Goal: Transaction & Acquisition: Purchase product/service

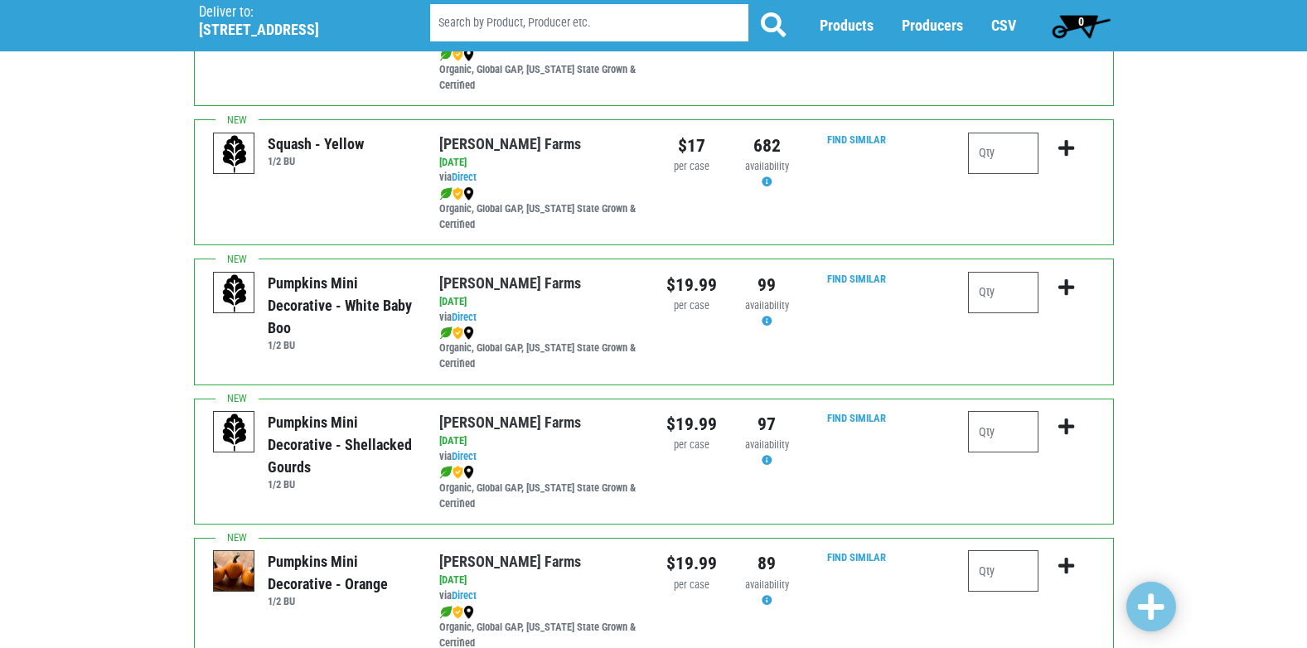
scroll to position [1658, 0]
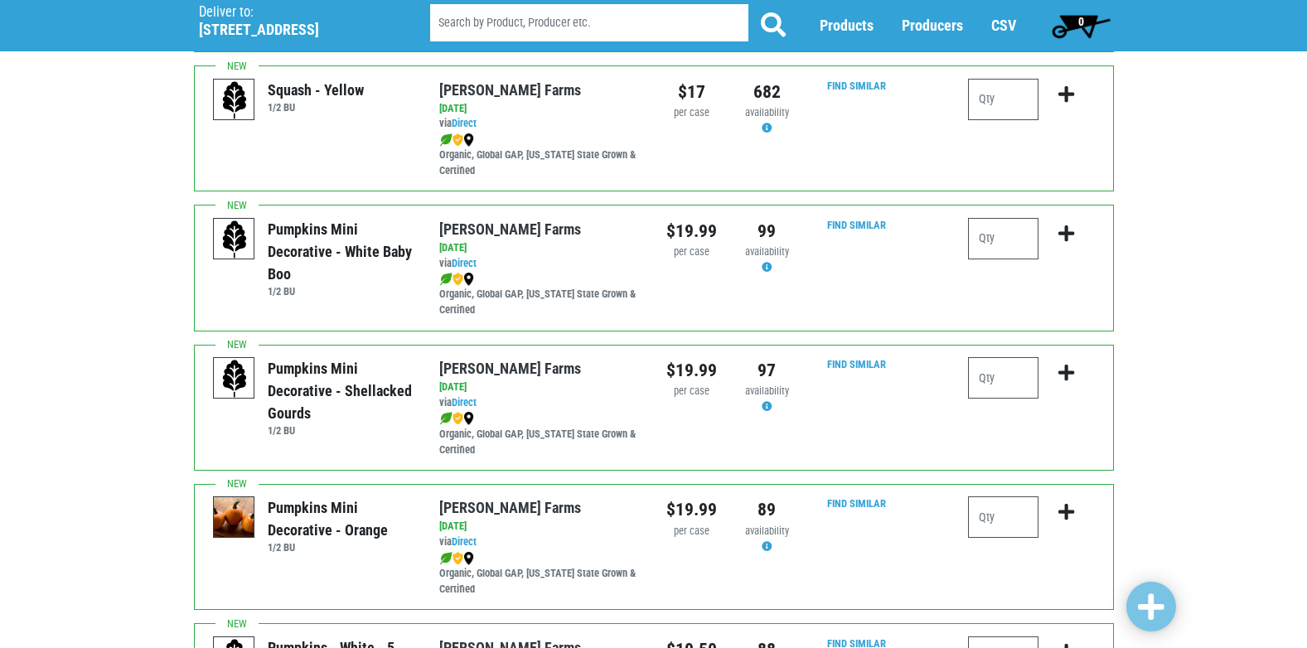
drag, startPoint x: 387, startPoint y: 273, endPoint x: 290, endPoint y: 201, distance: 120.4
drag, startPoint x: 290, startPoint y: 201, endPoint x: 331, endPoint y: 232, distance: 50.9
click at [331, 232] on div "Pumpkins Mini Decorative - White Baby Boo" at bounding box center [341, 251] width 147 height 67
drag, startPoint x: 371, startPoint y: 276, endPoint x: 261, endPoint y: 227, distance: 120.6
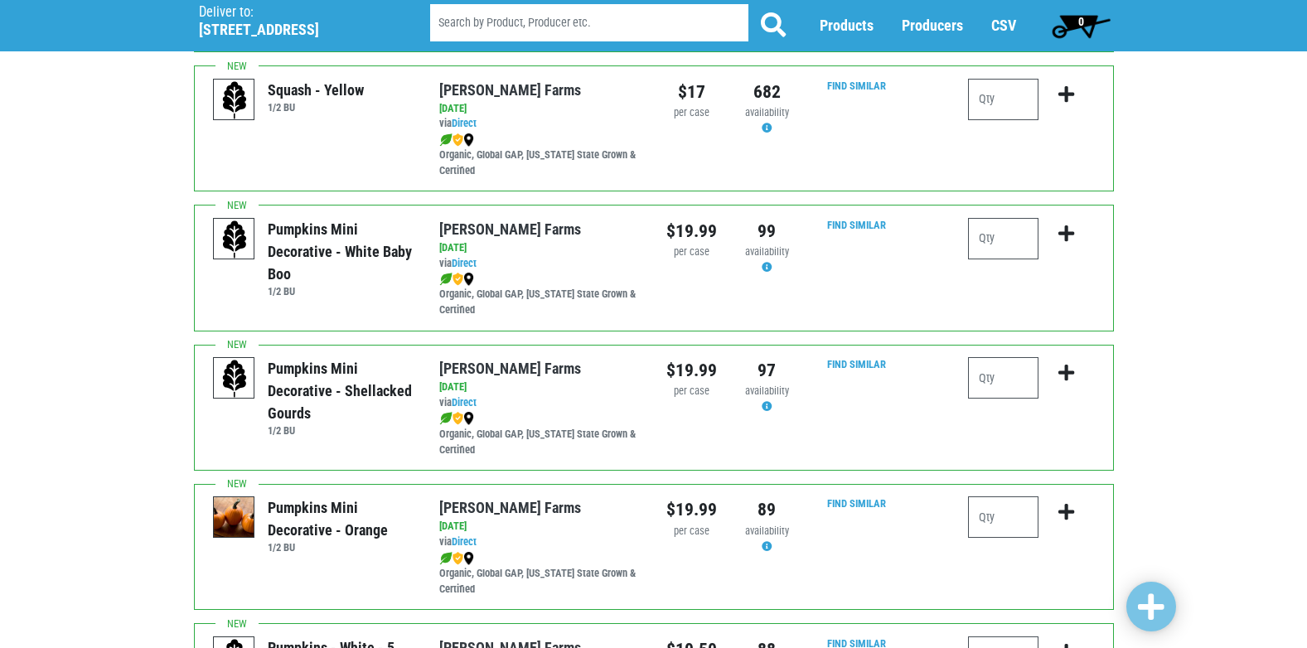
click at [261, 227] on div "Pumpkins Mini Decorative - White Baby Boo 1/2 BU" at bounding box center [337, 258] width 153 height 80
drag, startPoint x: 334, startPoint y: 272, endPoint x: 267, endPoint y: 223, distance: 83.1
click at [268, 223] on div "Pumpkins Mini Decorative - White Baby Boo" at bounding box center [341, 251] width 147 height 67
drag, startPoint x: 267, startPoint y: 223, endPoint x: 270, endPoint y: 234, distance: 11.3
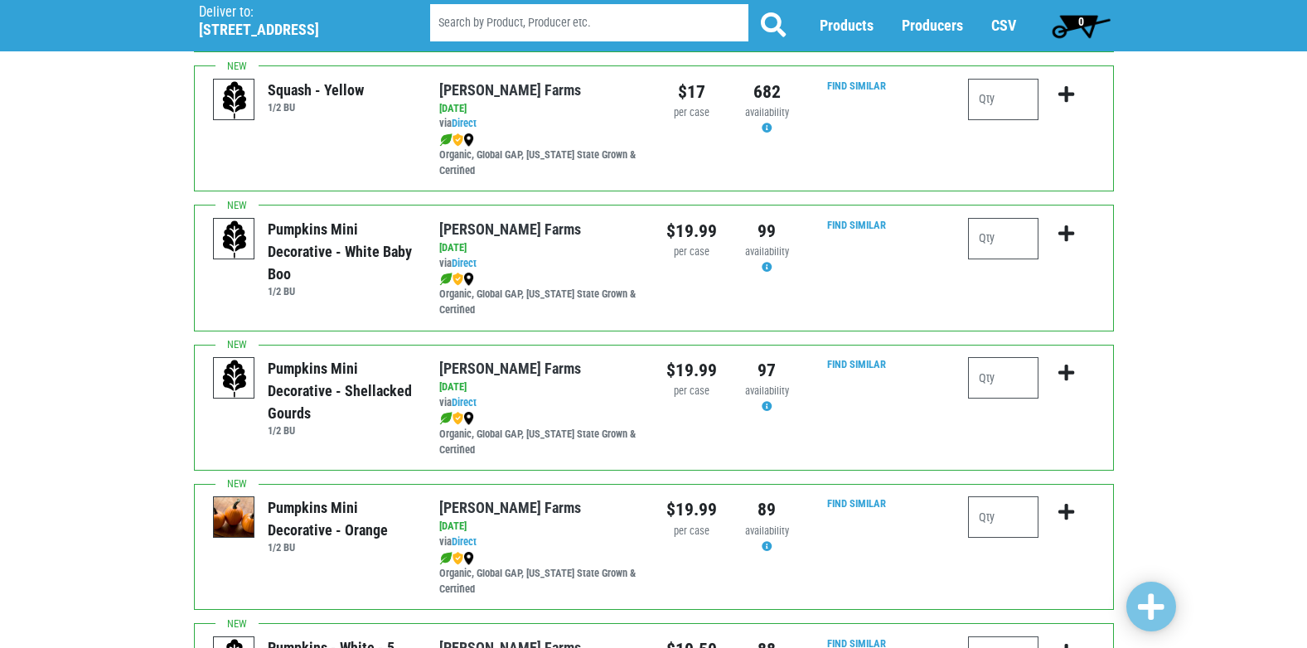
click at [270, 234] on div "Pumpkins Mini Decorative - White Baby Boo" at bounding box center [341, 251] width 147 height 67
click at [301, 268] on div "Pumpkins Mini Decorative - White Baby Boo" at bounding box center [341, 251] width 147 height 67
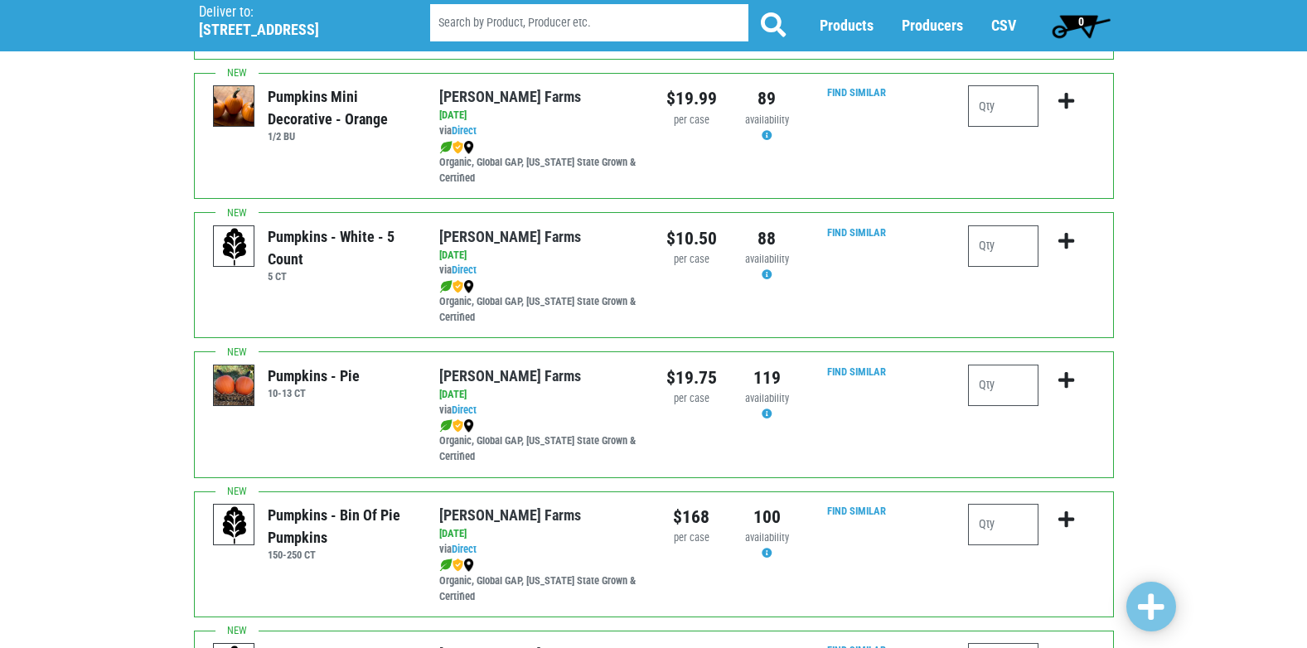
scroll to position [2072, 0]
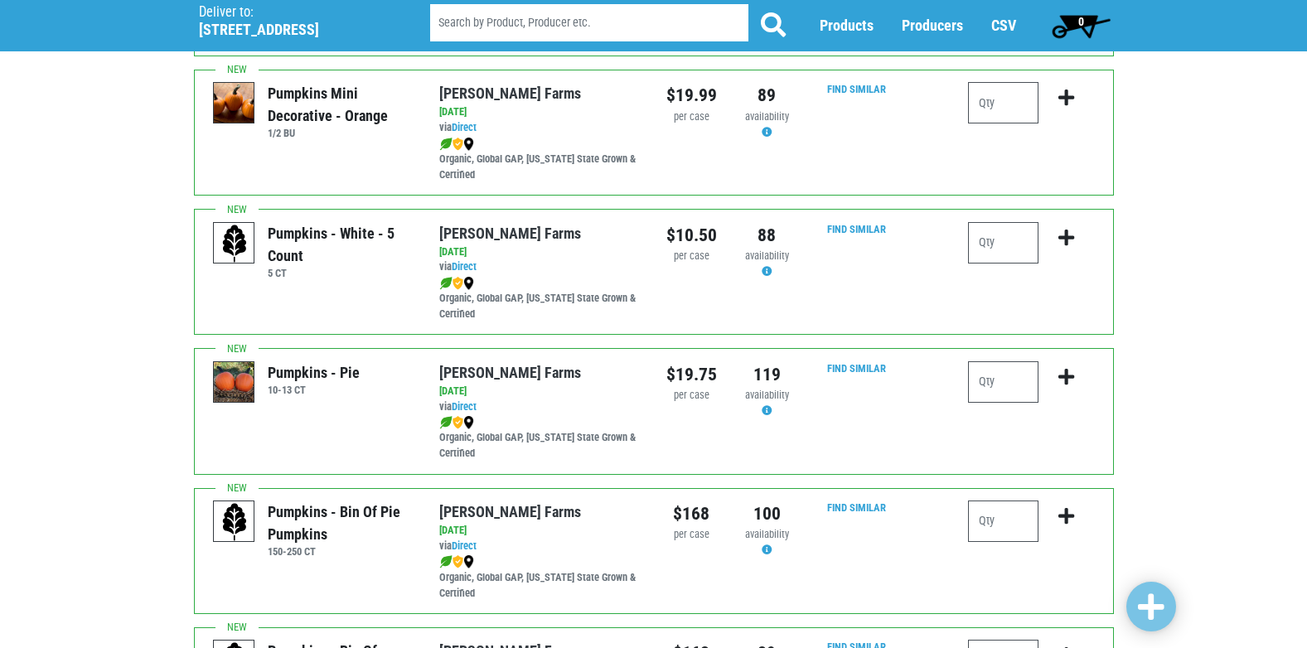
drag, startPoint x: 382, startPoint y: 374, endPoint x: 260, endPoint y: 353, distance: 123.6
click at [260, 353] on div "Pumpkins - Pie 10-13 CT Reeves Farms via Direct on 2025-09-20 10-13 CT UPC: Ree…" at bounding box center [654, 411] width 920 height 126
drag, startPoint x: 260, startPoint y: 353, endPoint x: 231, endPoint y: 377, distance: 37.7
click at [231, 377] on img at bounding box center [234, 382] width 41 height 41
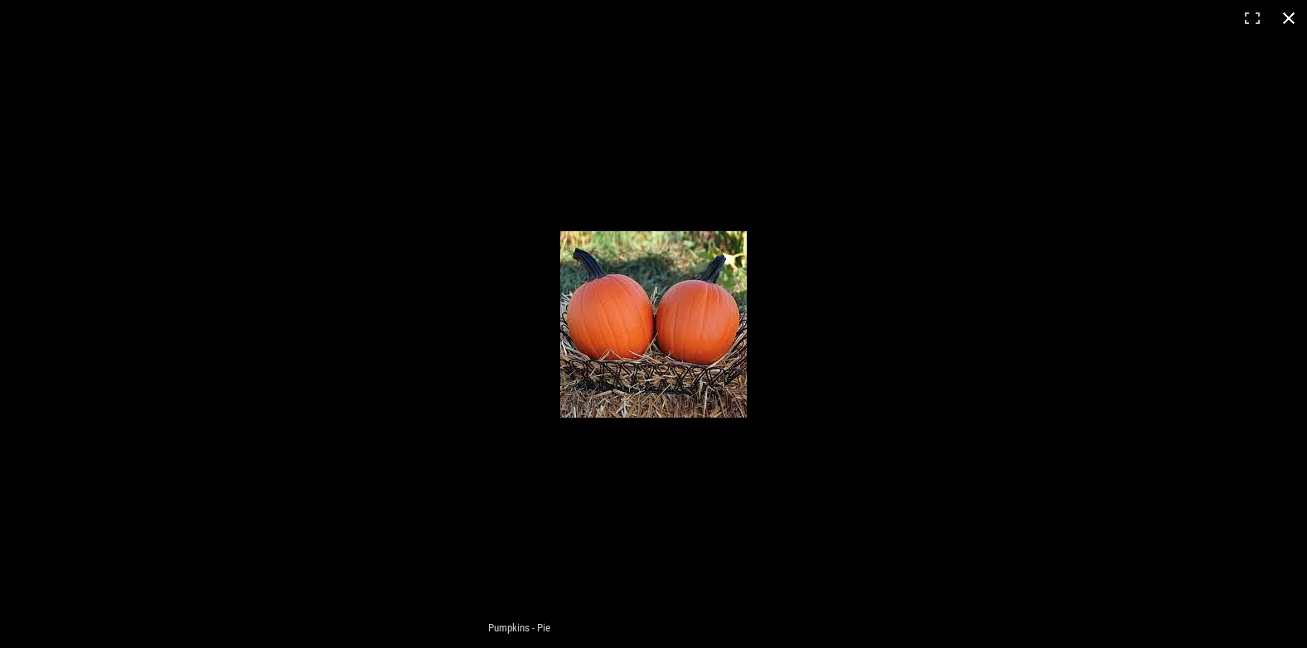
click at [1292, 27] on button at bounding box center [1289, 18] width 36 height 36
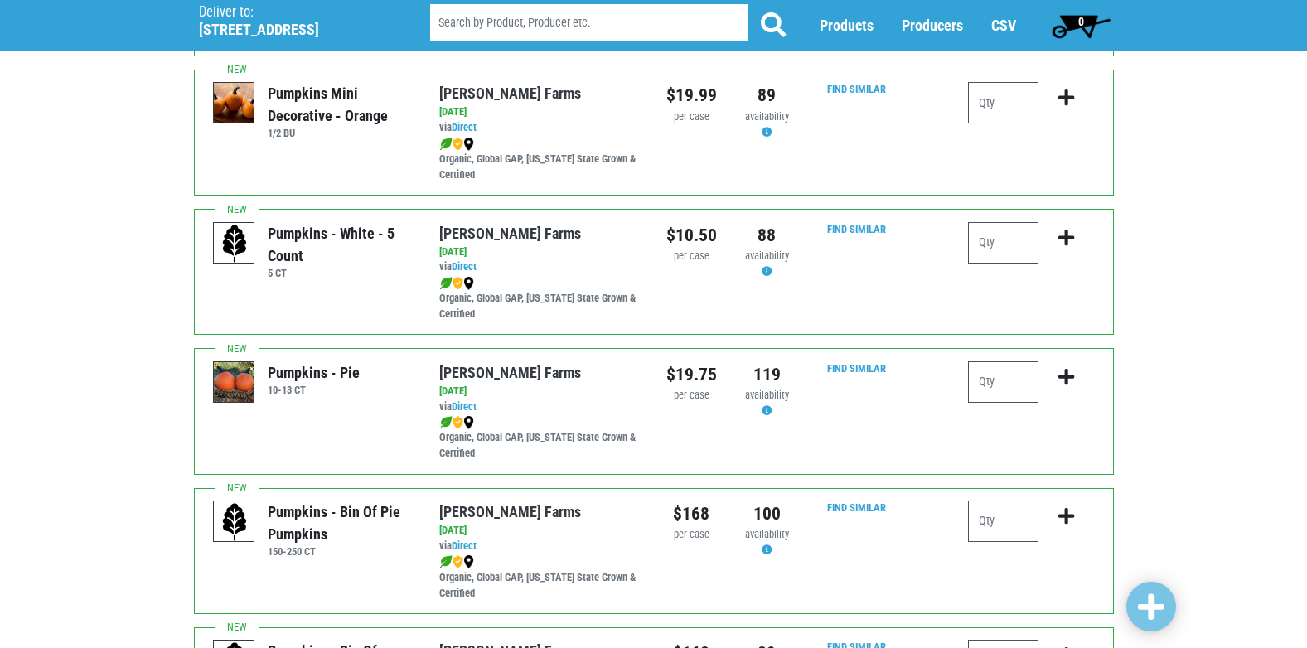
click at [239, 115] on img at bounding box center [234, 103] width 41 height 41
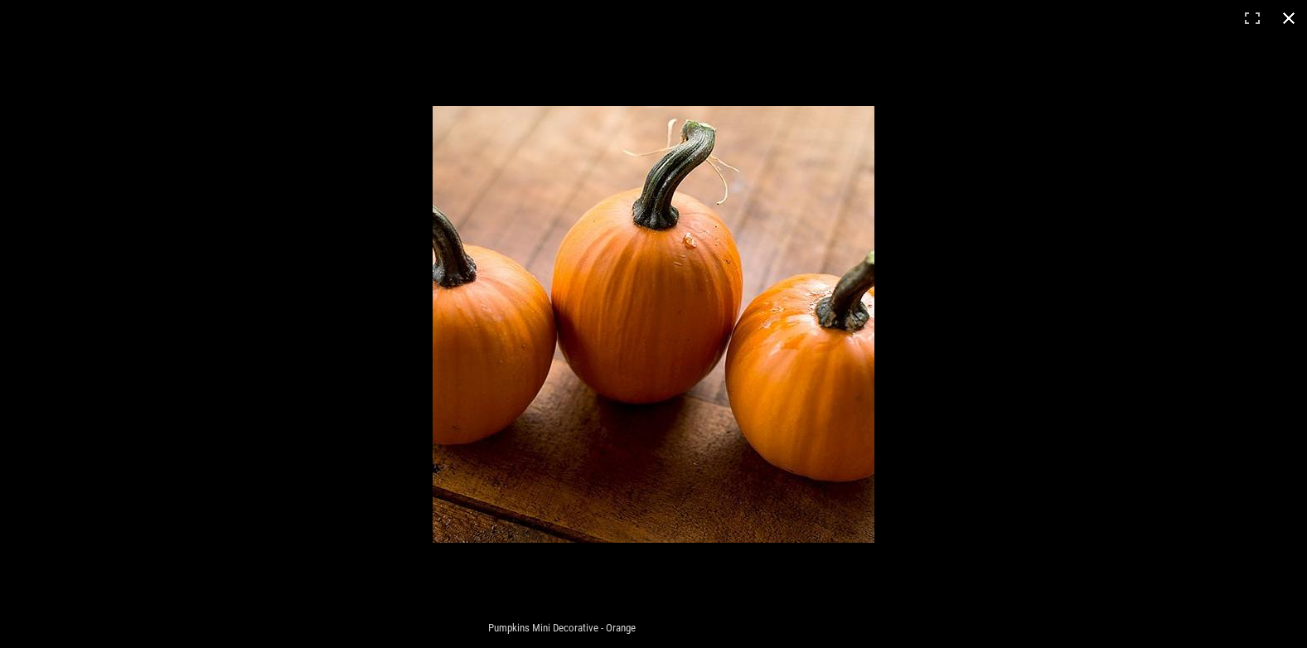
click at [1289, 23] on button at bounding box center [1289, 18] width 36 height 36
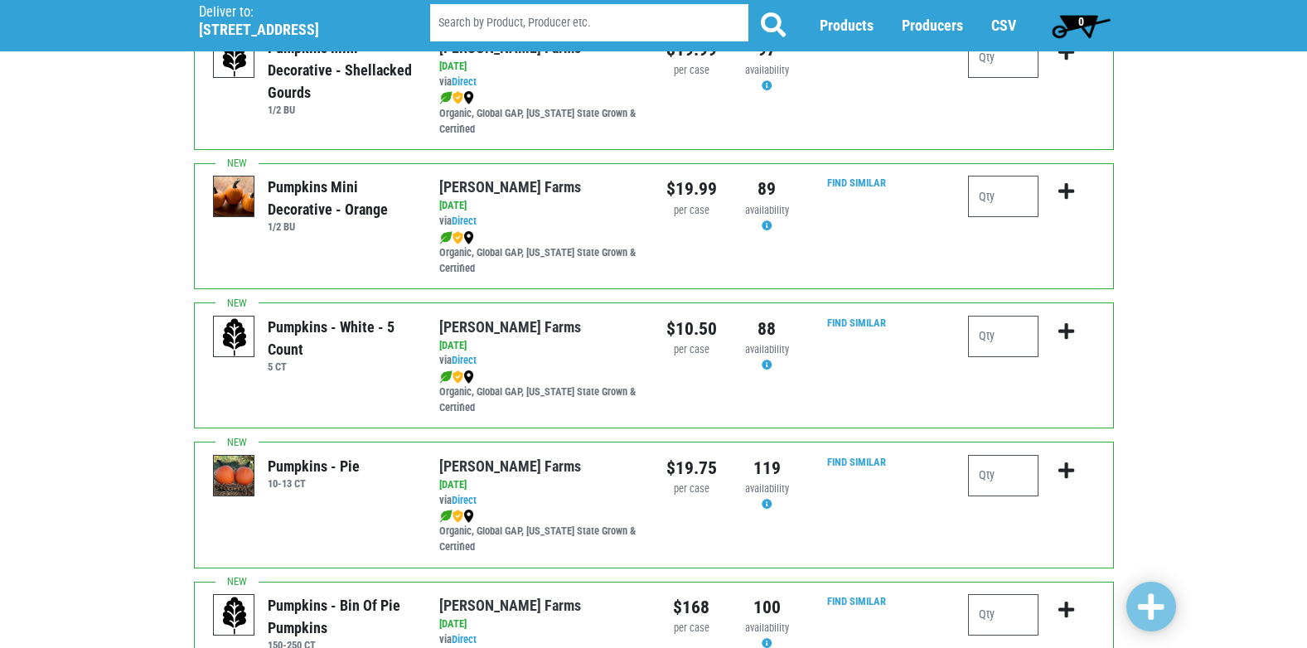
scroll to position [2155, 0]
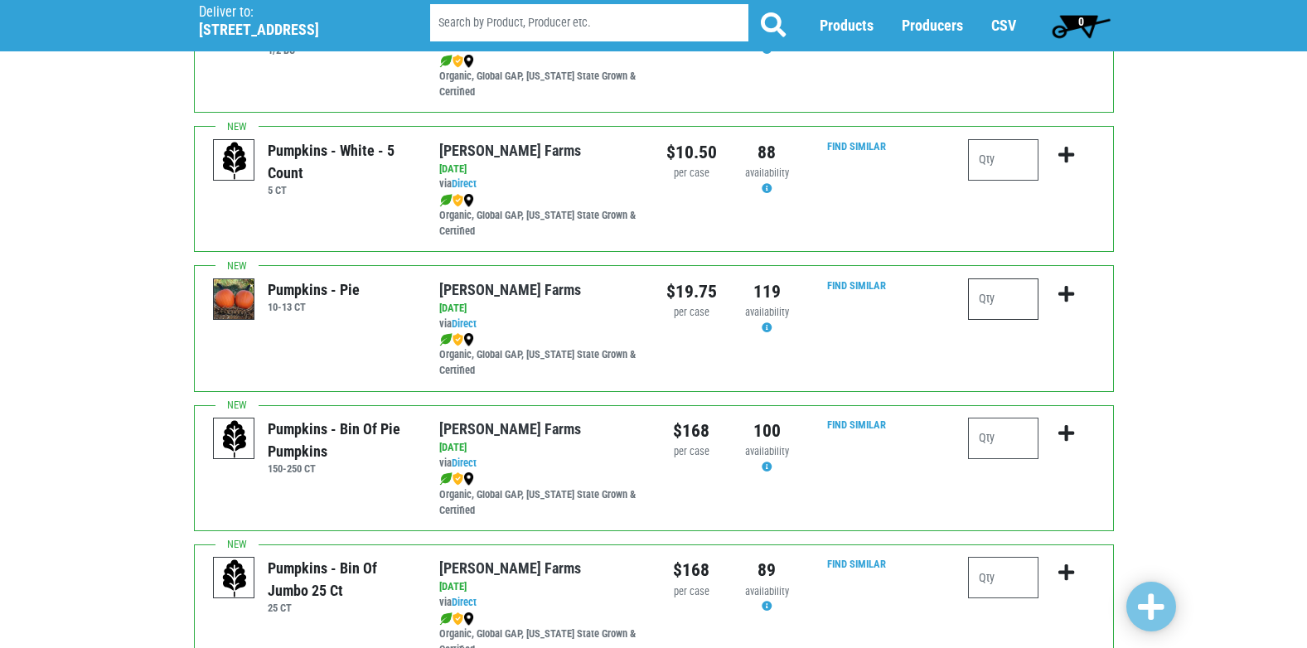
drag, startPoint x: 976, startPoint y: 303, endPoint x: 965, endPoint y: 303, distance: 11.6
click at [972, 303] on input "number" at bounding box center [1003, 299] width 70 height 41
type input "1"
click at [1081, 292] on button "submit" at bounding box center [1066, 305] width 39 height 52
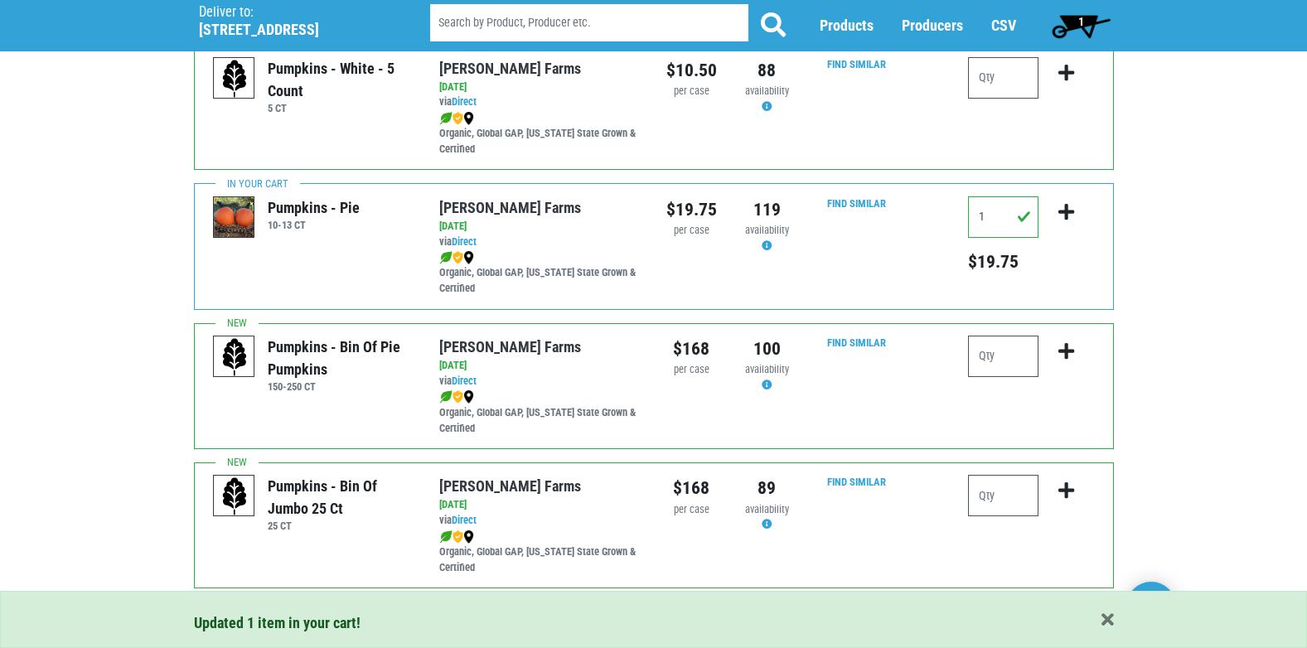
scroll to position [2238, 0]
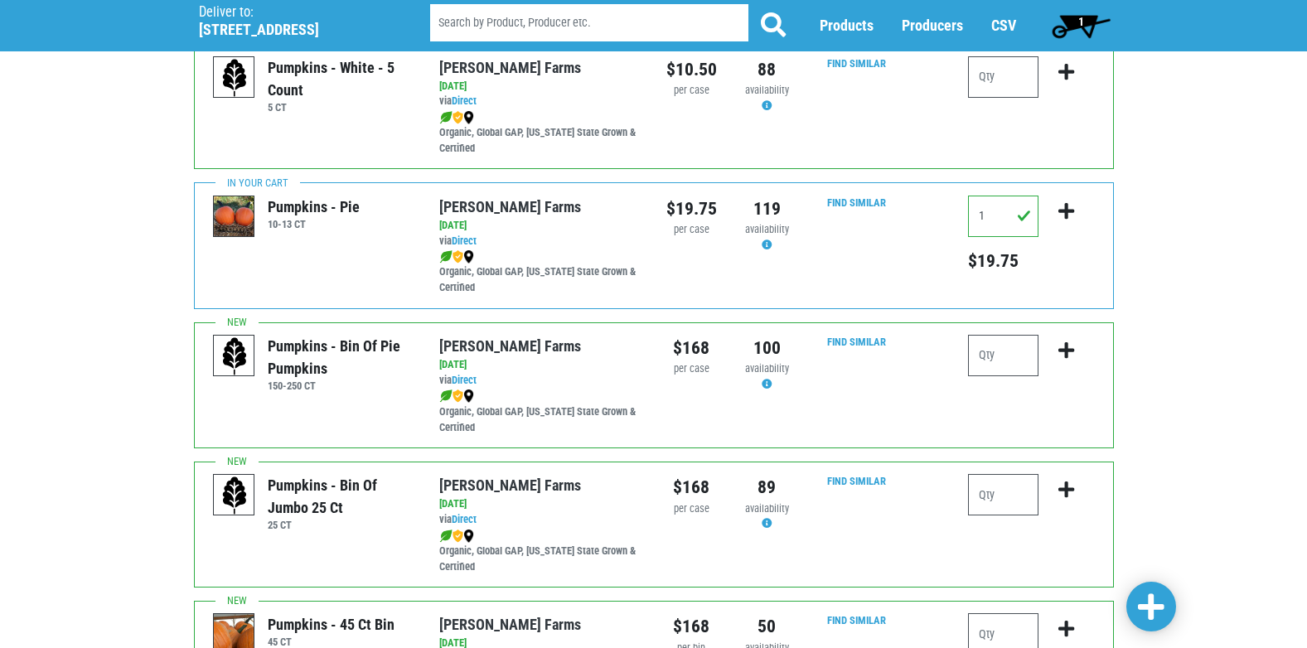
drag, startPoint x: 327, startPoint y: 359, endPoint x: 261, endPoint y: 339, distance: 69.2
click at [261, 339] on div "Pumpkins - Bin of Pie Pumpkins 150-250 CT" at bounding box center [337, 363] width 153 height 57
drag, startPoint x: 261, startPoint y: 339, endPoint x: 288, endPoint y: 351, distance: 29.7
click at [288, 351] on div "Pumpkins - Bin of Pie Pumpkins" at bounding box center [341, 357] width 147 height 45
click at [362, 487] on div "Pumpkins - Bin of Jumbo 25 ct" at bounding box center [341, 496] width 147 height 45
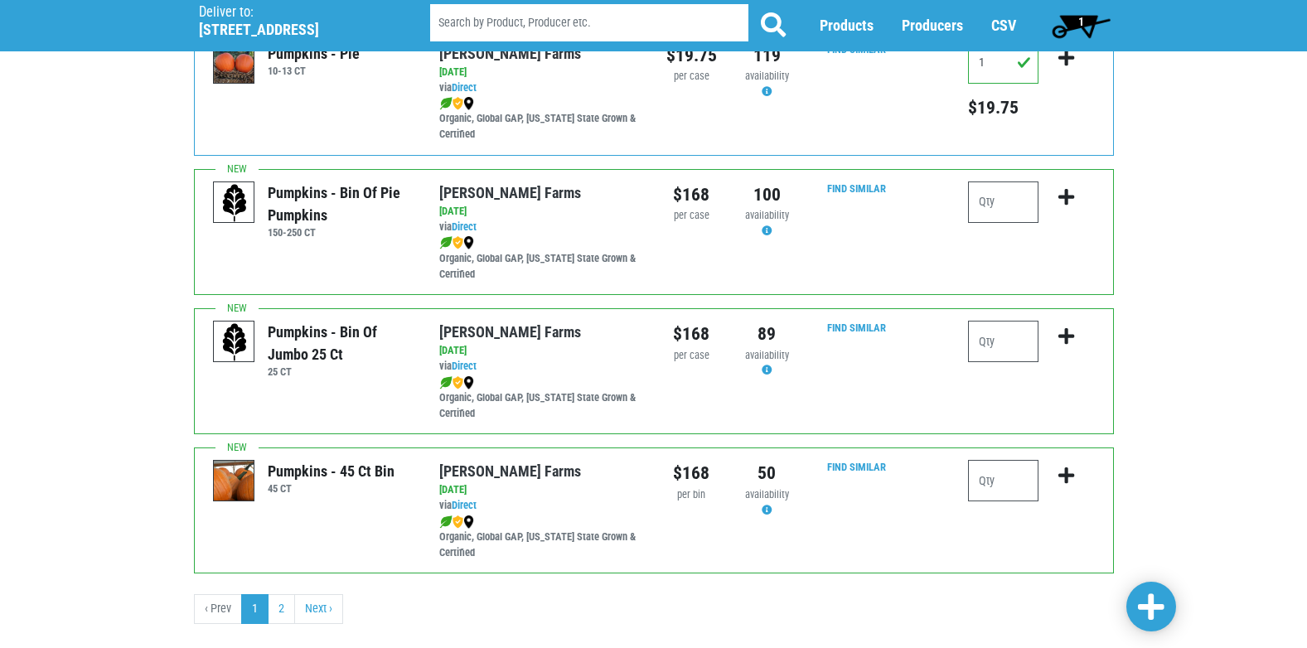
scroll to position [2404, 0]
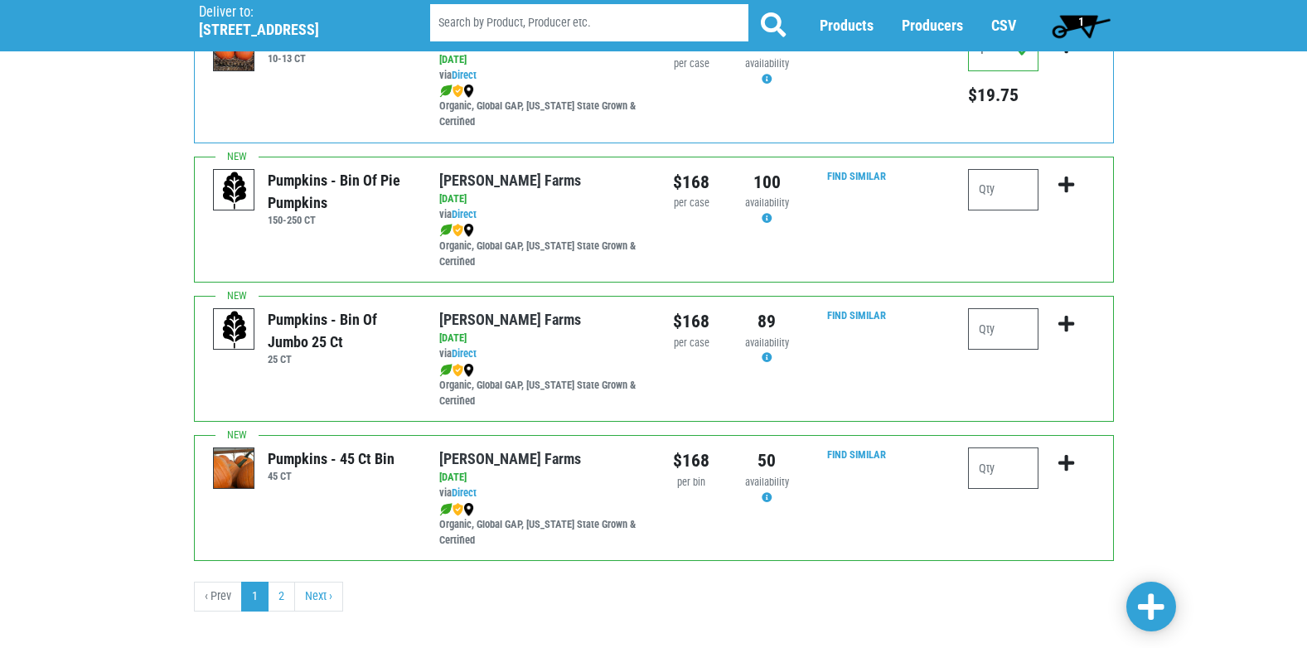
drag, startPoint x: 388, startPoint y: 459, endPoint x: 320, endPoint y: 469, distance: 68.7
click at [320, 469] on div "Pumpkins - 45 ct Bin" at bounding box center [331, 459] width 127 height 22
drag, startPoint x: 320, startPoint y: 469, endPoint x: 332, endPoint y: 450, distance: 22.3
click at [321, 469] on div "Pumpkins - 45 ct Bin" at bounding box center [331, 459] width 127 height 22
click at [359, 358] on h6 "25 CT" at bounding box center [341, 359] width 147 height 12
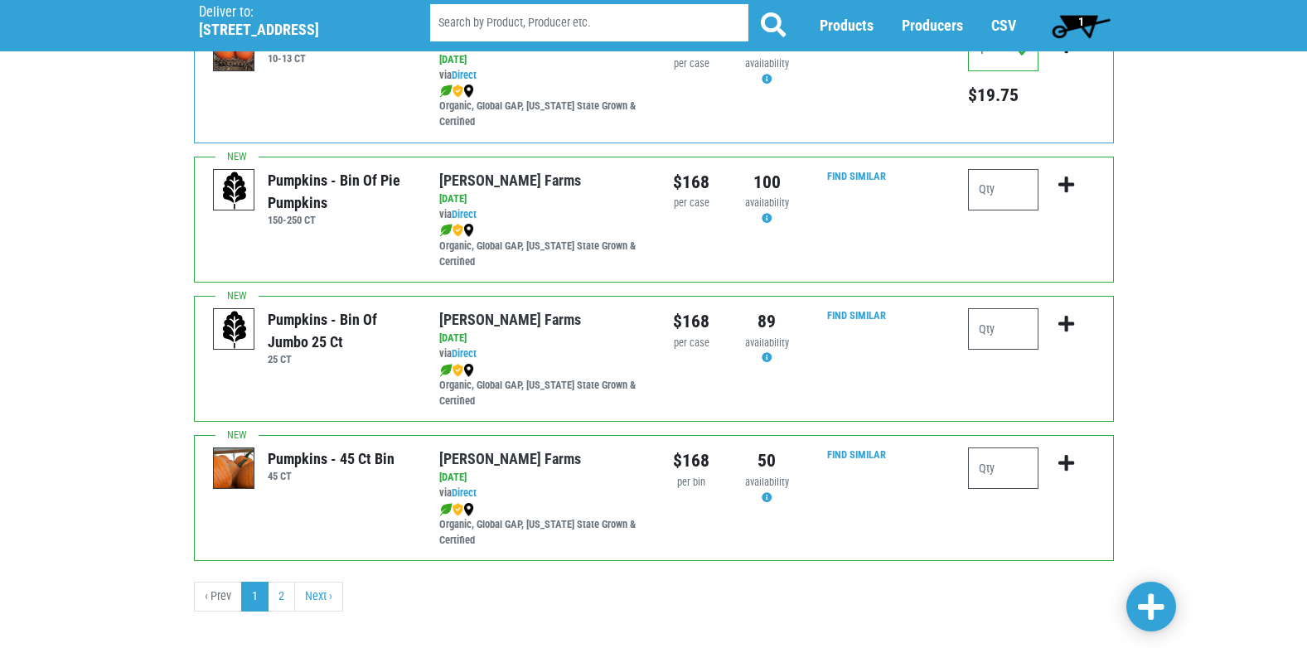
drag, startPoint x: 347, startPoint y: 344, endPoint x: 264, endPoint y: 315, distance: 88.6
click at [264, 315] on div "Pumpkins - Bin of Jumbo 25 ct 25 CT" at bounding box center [337, 336] width 153 height 57
drag, startPoint x: 417, startPoint y: 461, endPoint x: 272, endPoint y: 448, distance: 145.7
click at [272, 448] on div "Pumpkins - 45 ct Bin 45 CT" at bounding box center [314, 498] width 226 height 100
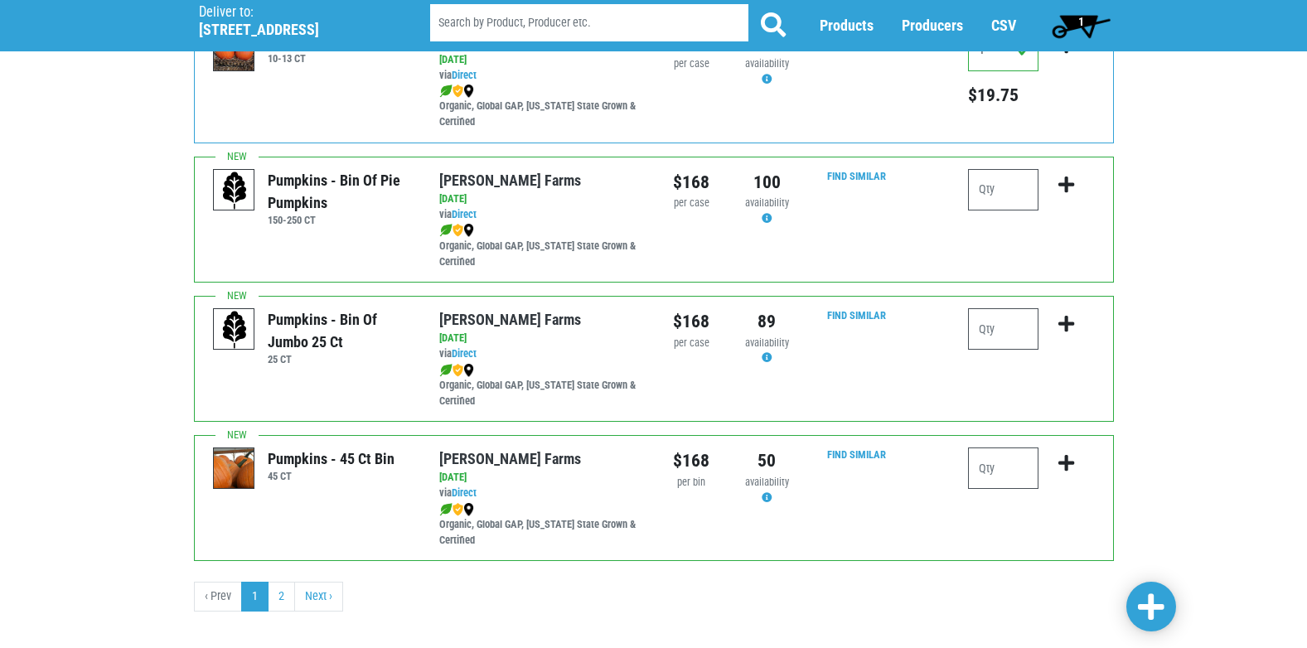
click at [273, 448] on div "Pumpkins - 45 ct Bin" at bounding box center [331, 459] width 127 height 22
click at [262, 456] on div "Pumpkins - 45 ct Bin 45 CT" at bounding box center [327, 468] width 133 height 41
drag, startPoint x: 264, startPoint y: 456, endPoint x: 391, endPoint y: 449, distance: 127.8
click at [391, 449] on div "Pumpkins - 45 ct Bin 45 CT" at bounding box center [327, 468] width 133 height 41
click at [392, 450] on div "Pumpkins - 45 ct Bin" at bounding box center [331, 459] width 127 height 22
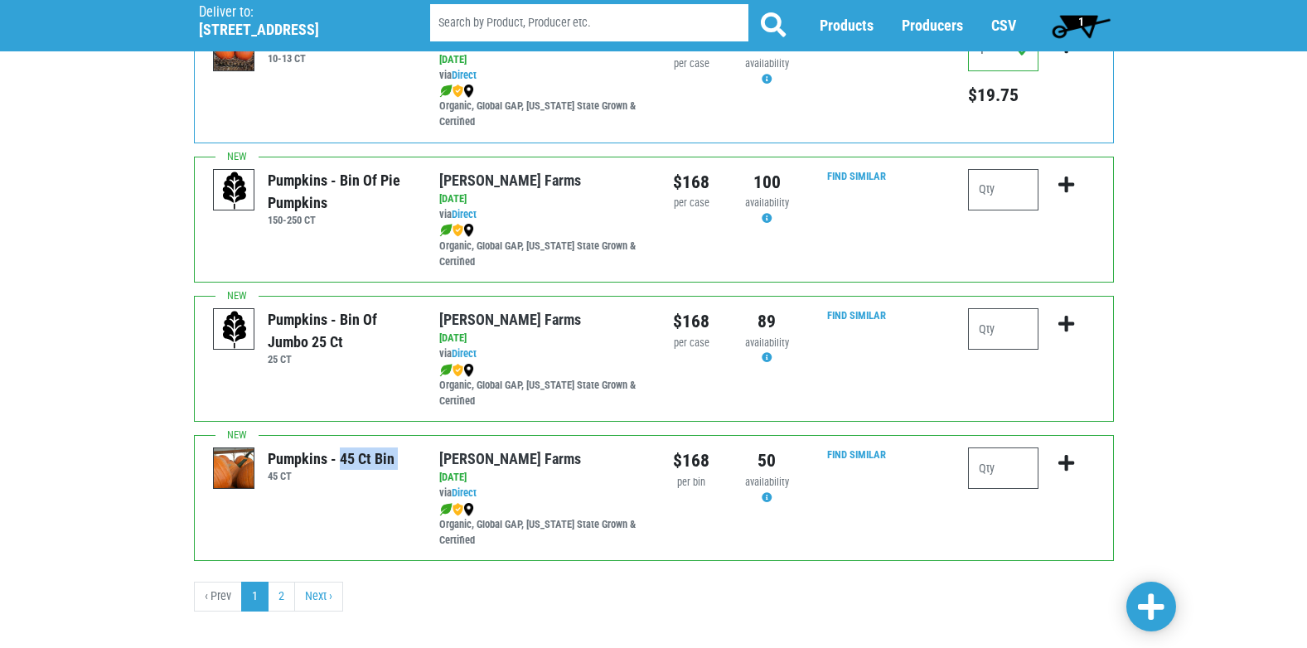
drag, startPoint x: 395, startPoint y: 452, endPoint x: 268, endPoint y: 439, distance: 127.4
click at [268, 439] on div "Pumpkins - 45 ct Bin 45 CT Reeves Farms via Direct on 2025-09-20 45 CT UPC: Ree…" at bounding box center [654, 498] width 920 height 126
click at [272, 441] on div "Pumpkins - 45 ct Bin 45 CT Reeves Farms via Direct on 2025-09-20 45 CT UPC: Ree…" at bounding box center [654, 498] width 920 height 126
click at [274, 462] on div "Pumpkins - 45 ct Bin" at bounding box center [331, 459] width 127 height 22
click at [279, 598] on link "2" at bounding box center [281, 597] width 27 height 30
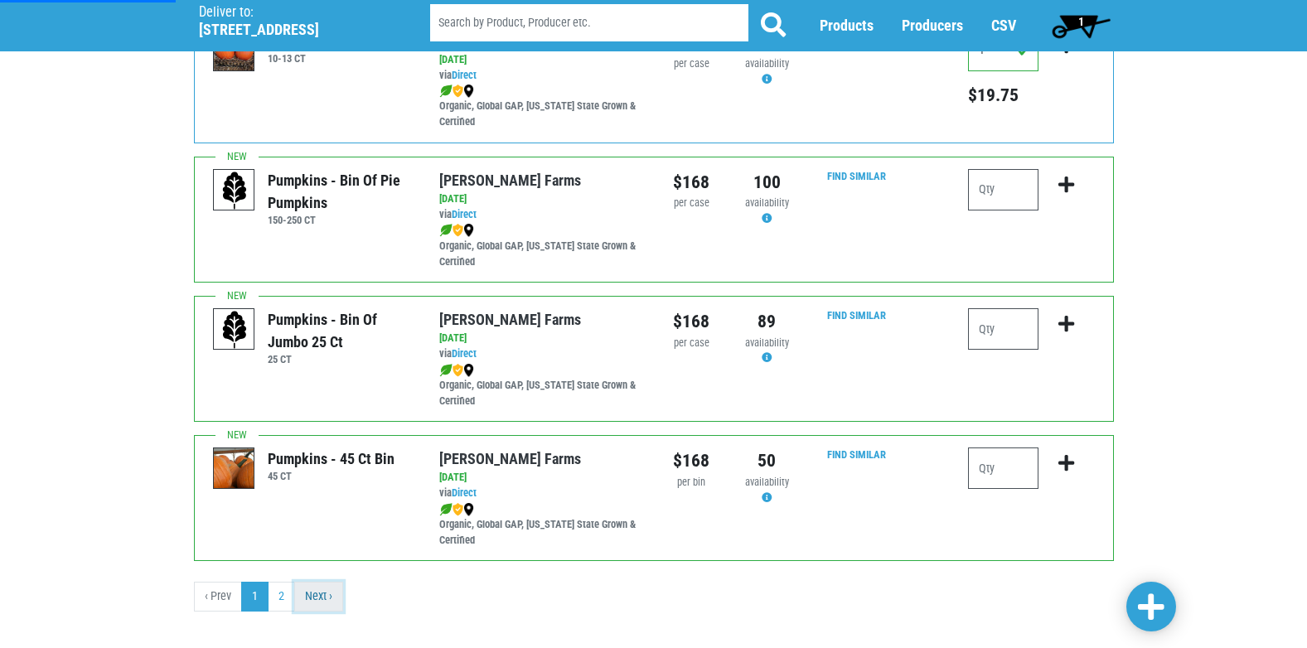
click at [337, 602] on link "Next ›" at bounding box center [318, 597] width 49 height 30
click at [281, 589] on link "2" at bounding box center [281, 597] width 27 height 30
click at [327, 610] on link "Next ›" at bounding box center [318, 597] width 49 height 30
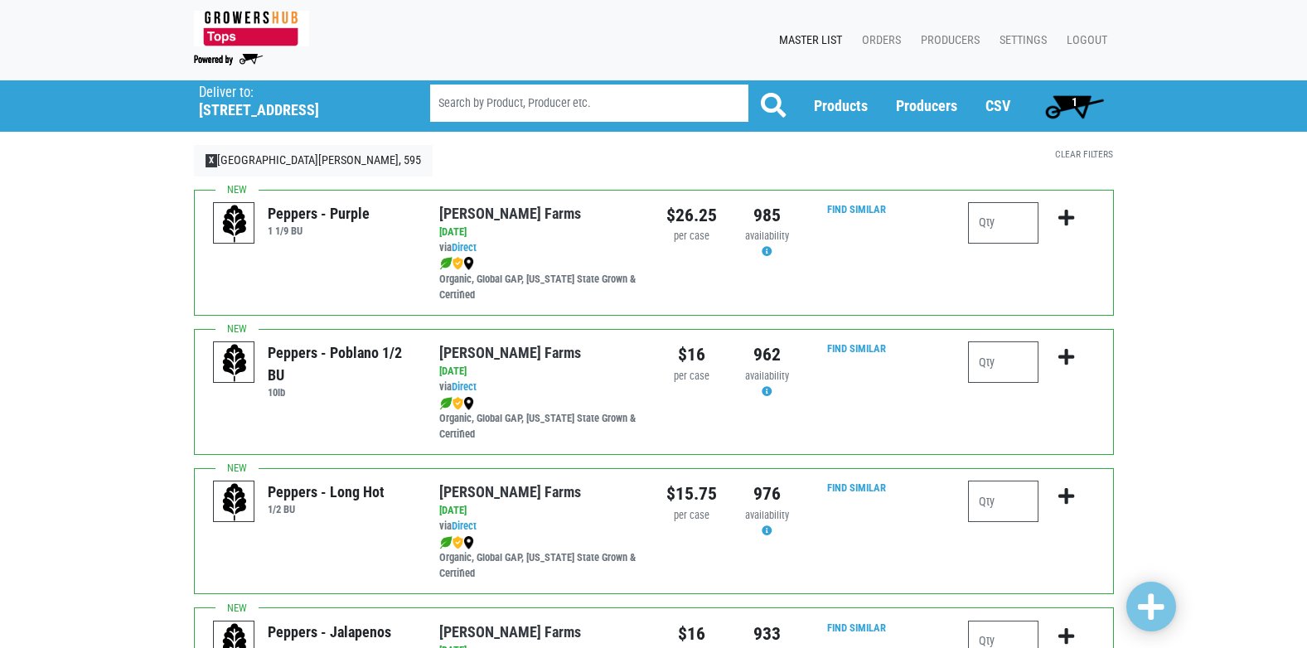
click at [1076, 115] on span "1" at bounding box center [1075, 106] width 74 height 33
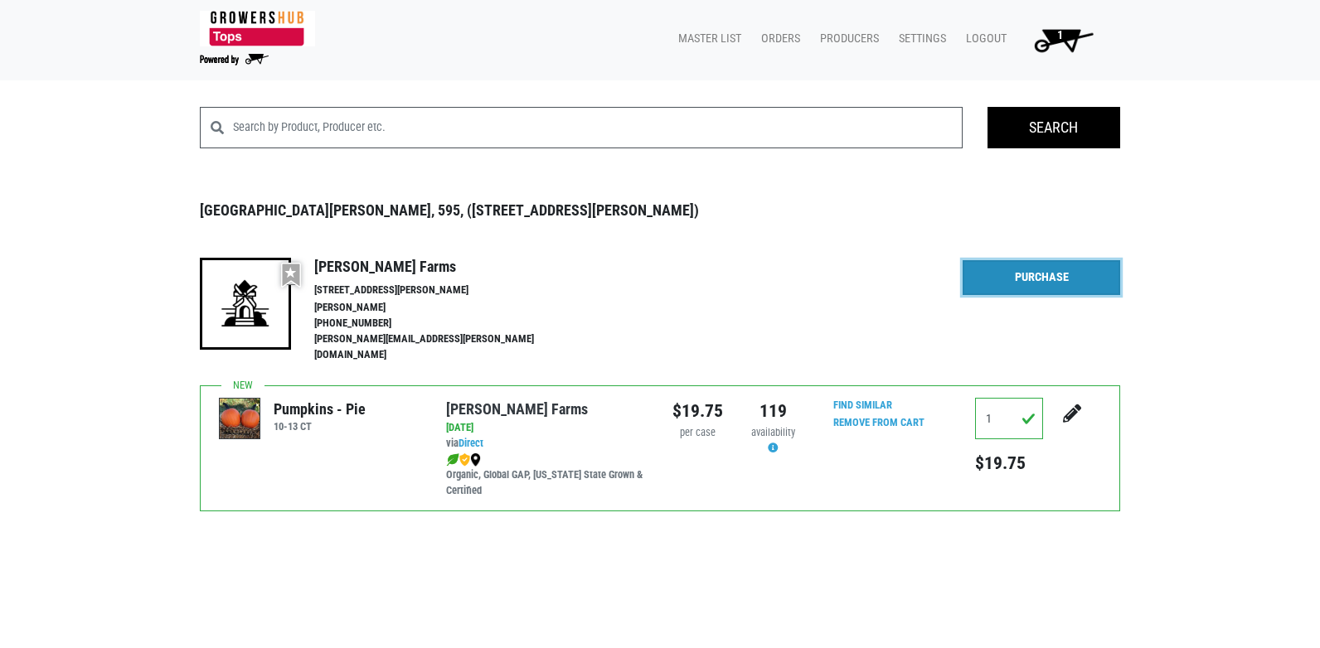
click at [1070, 285] on link "Purchase" at bounding box center [1040, 277] width 157 height 35
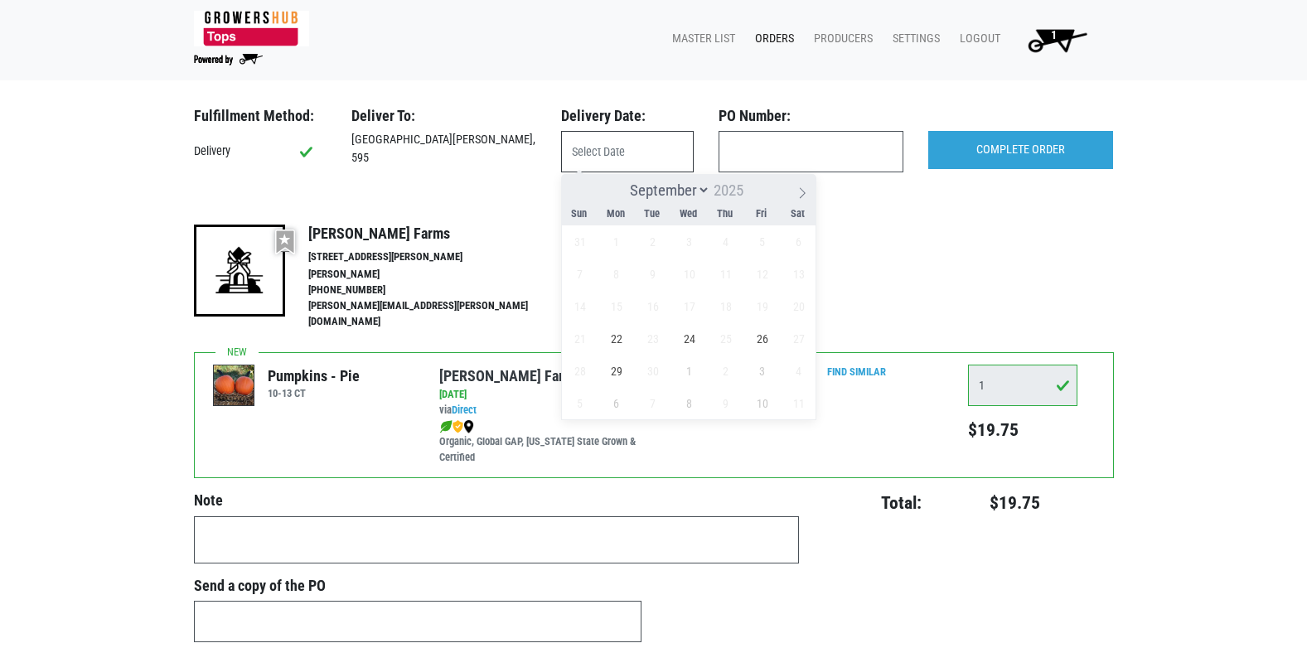
click at [673, 159] on input "text" at bounding box center [627, 151] width 133 height 41
click at [623, 335] on span "22" at bounding box center [616, 338] width 32 height 32
type input "[DATE]"
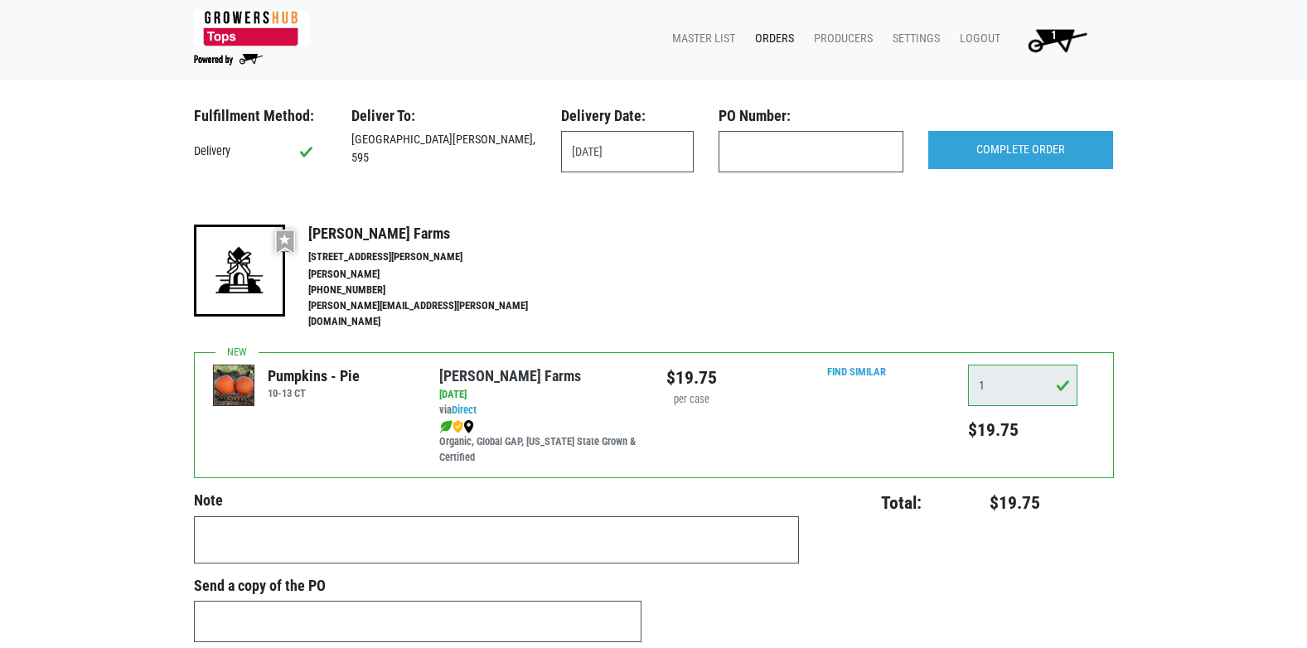
click at [1025, 174] on div "COMPLETE ORDER" at bounding box center [1021, 153] width 210 height 45
click at [1031, 166] on input "COMPLETE ORDER" at bounding box center [1020, 150] width 185 height 38
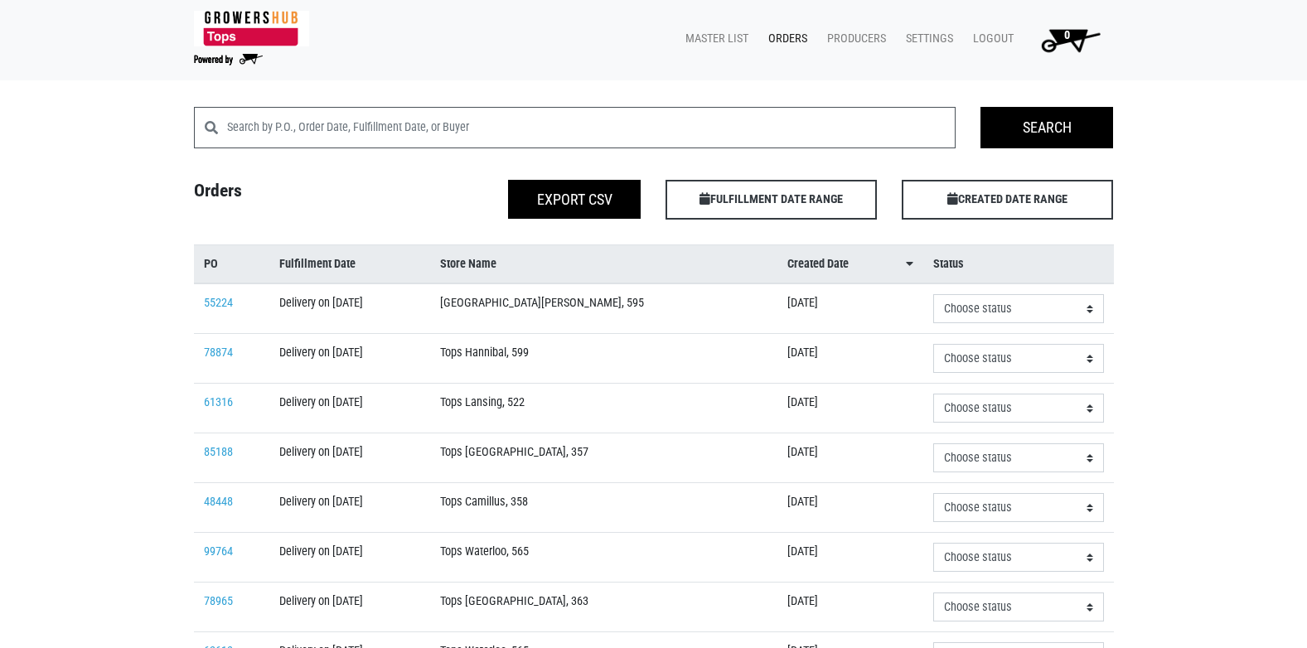
click at [247, 37] on img at bounding box center [251, 29] width 115 height 36
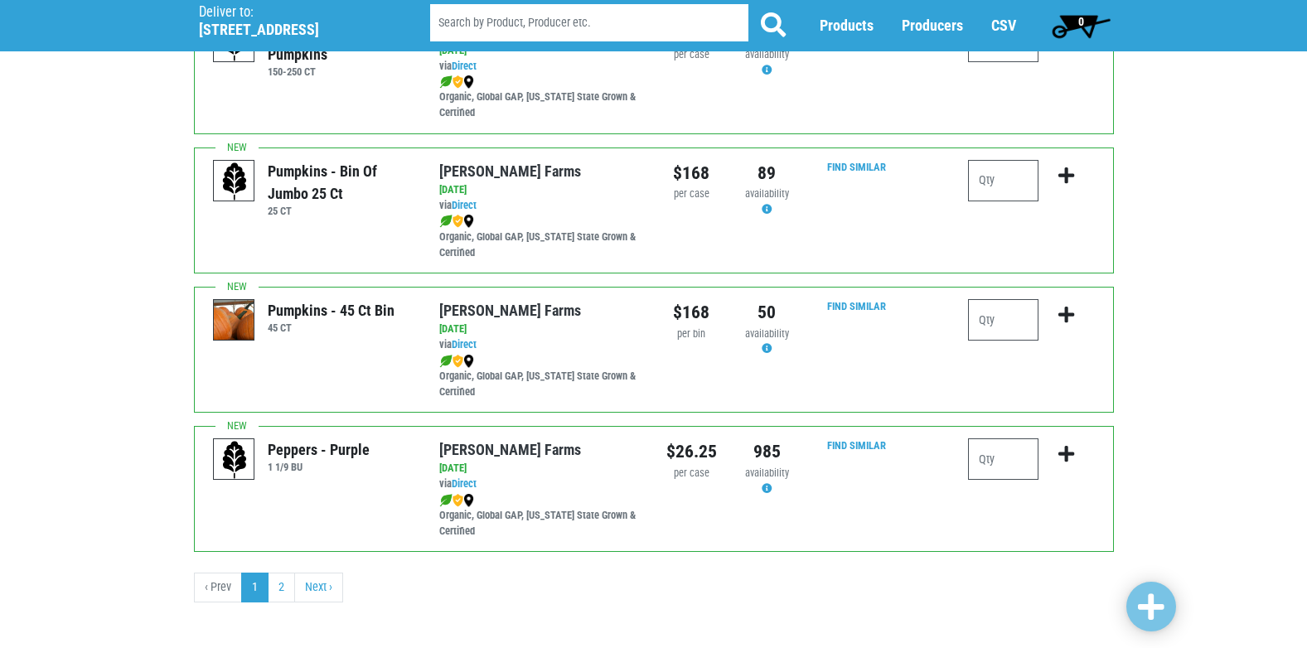
scroll to position [2422, 0]
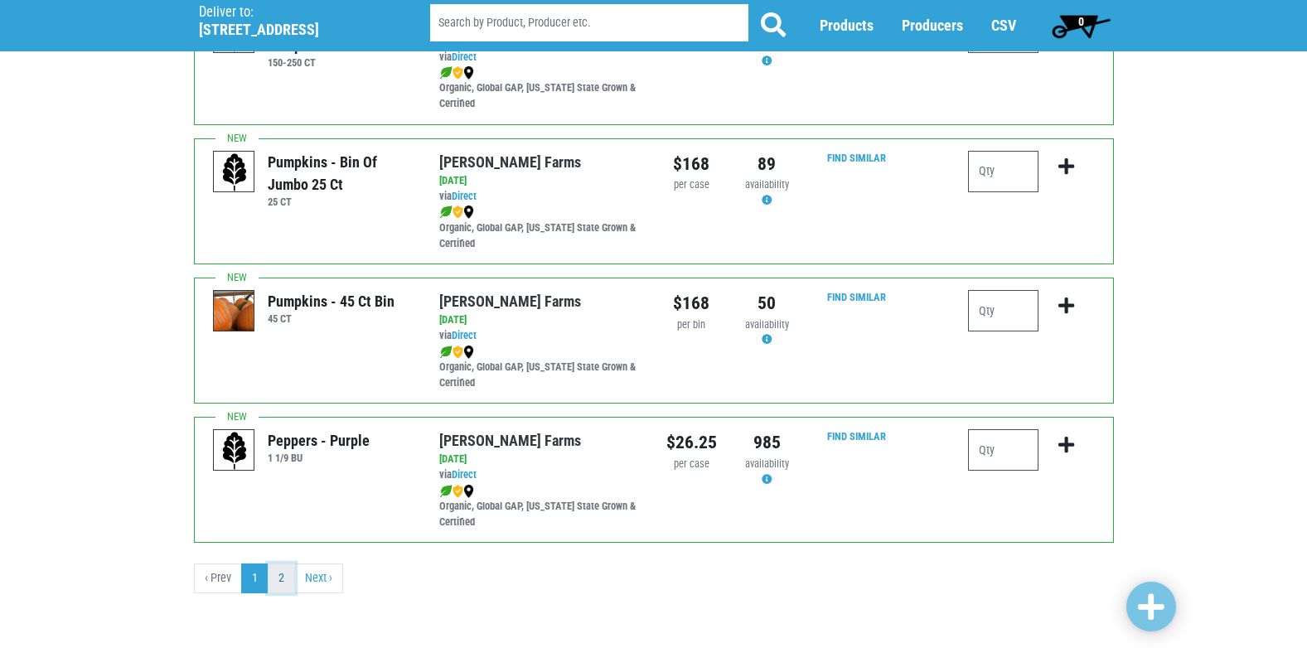
click at [290, 574] on link "2" at bounding box center [281, 579] width 27 height 30
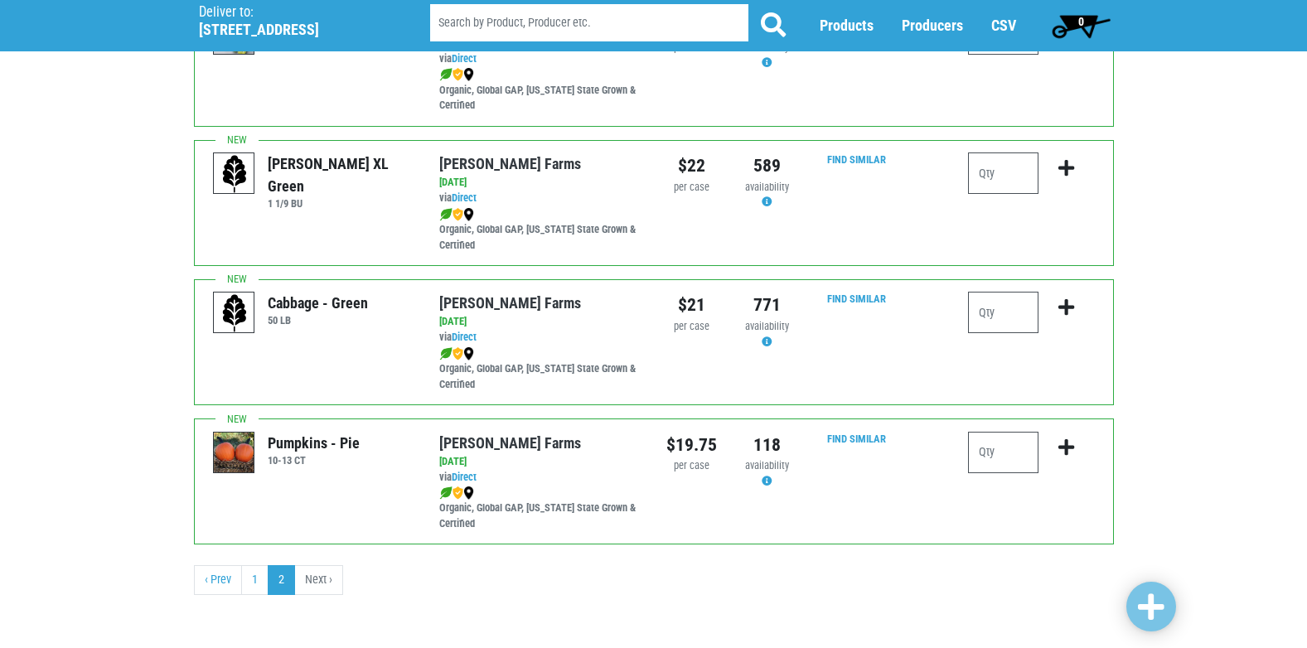
scroll to position [749, 0]
click at [1086, 17] on span "0" at bounding box center [1081, 25] width 74 height 33
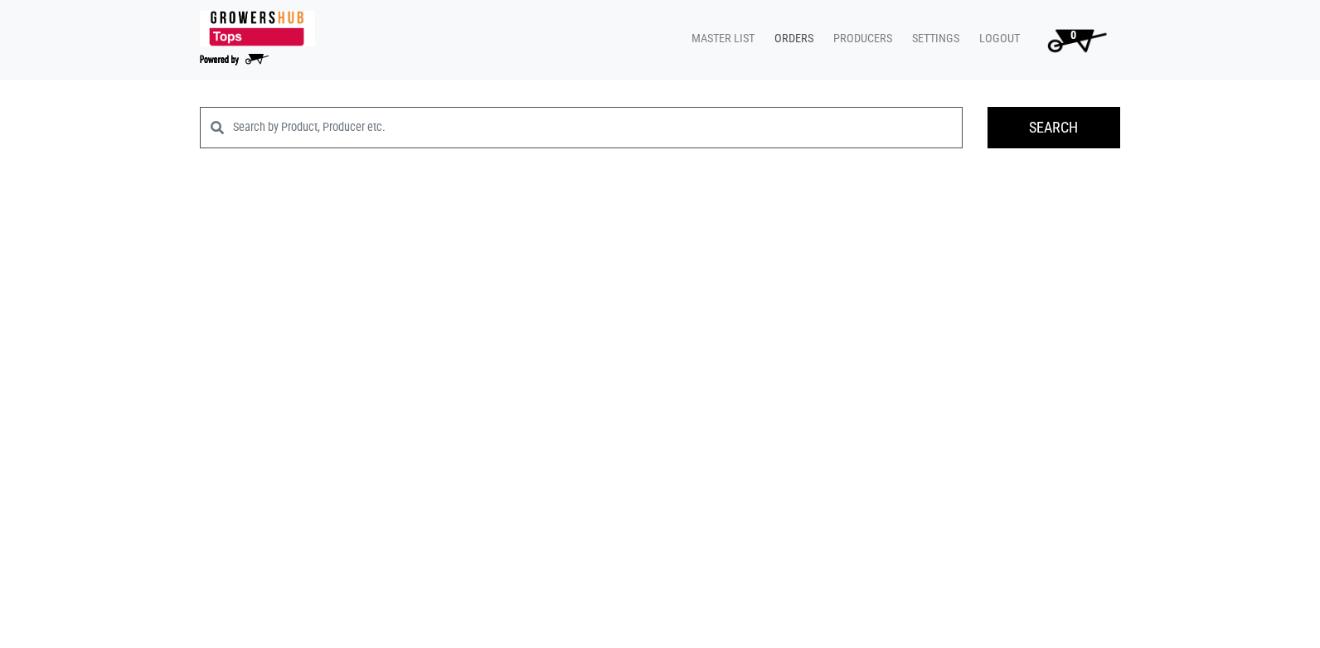
click at [776, 48] on link "Orders" at bounding box center [790, 38] width 59 height 31
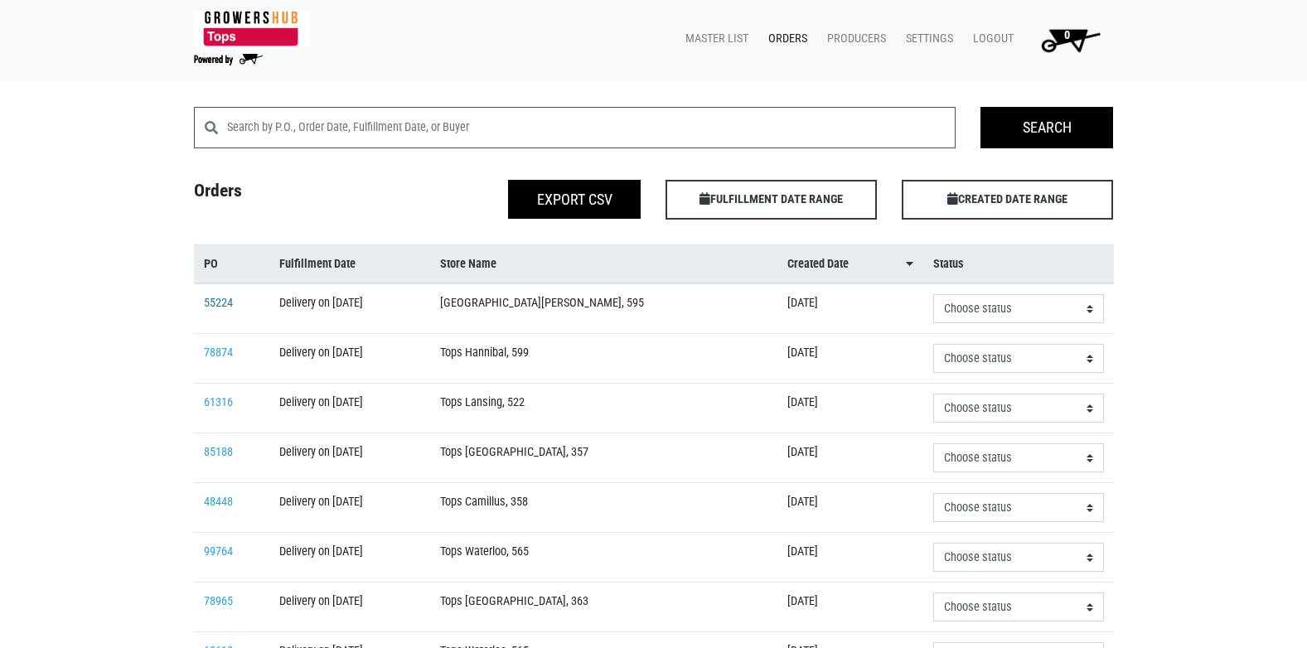
click at [217, 296] on link "55224" at bounding box center [218, 303] width 29 height 14
